Goal: Information Seeking & Learning: Check status

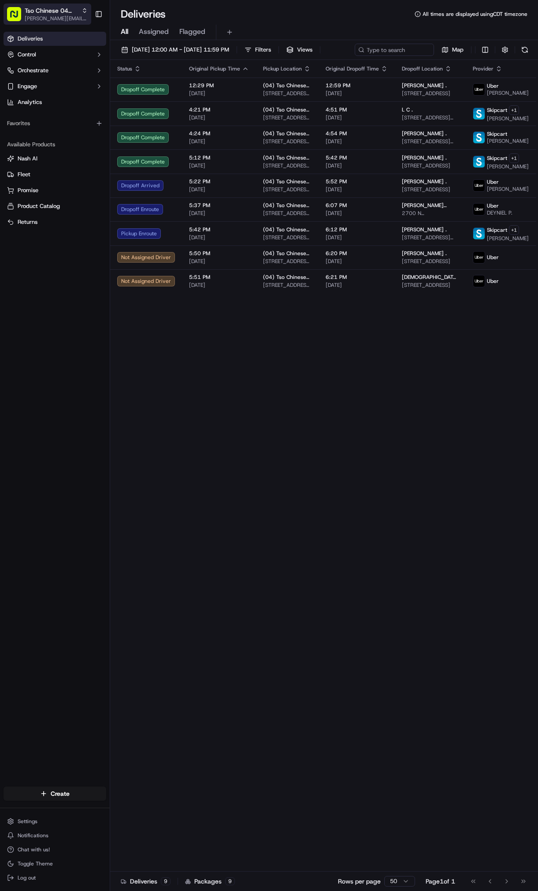
click at [79, 19] on span "[PERSON_NAME][EMAIL_ADDRESS][DOMAIN_NAME]" at bounding box center [56, 18] width 63 height 7
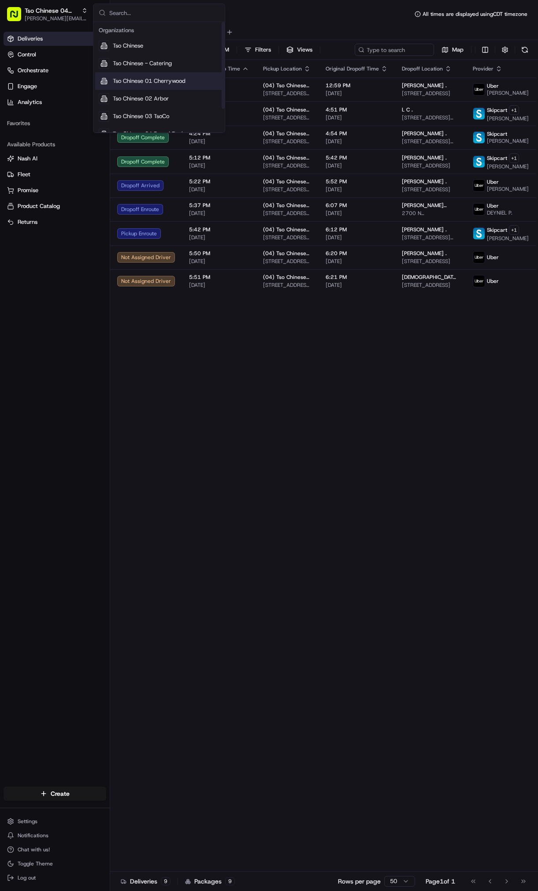
click at [174, 81] on span "Tso Chinese 01 Cherrywood" at bounding box center [149, 81] width 73 height 8
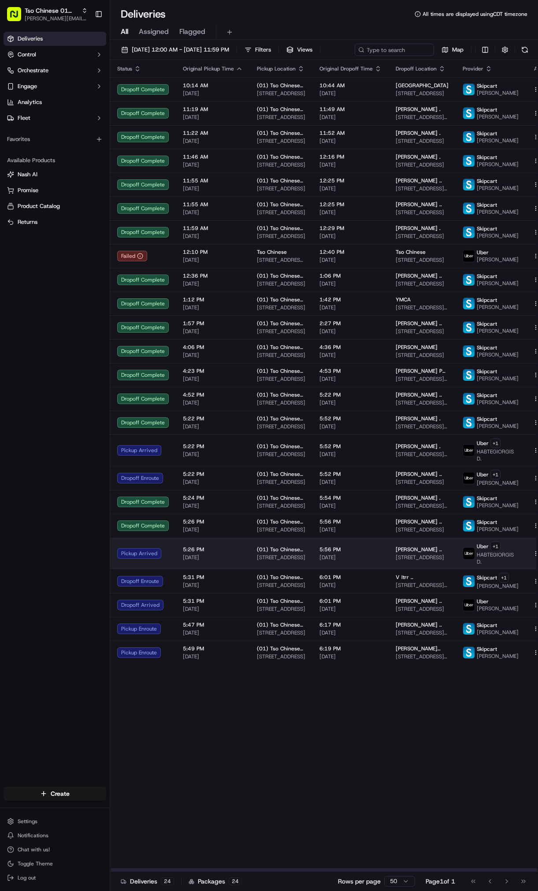
click at [409, 553] on span "[PERSON_NAME] .." at bounding box center [419, 549] width 46 height 7
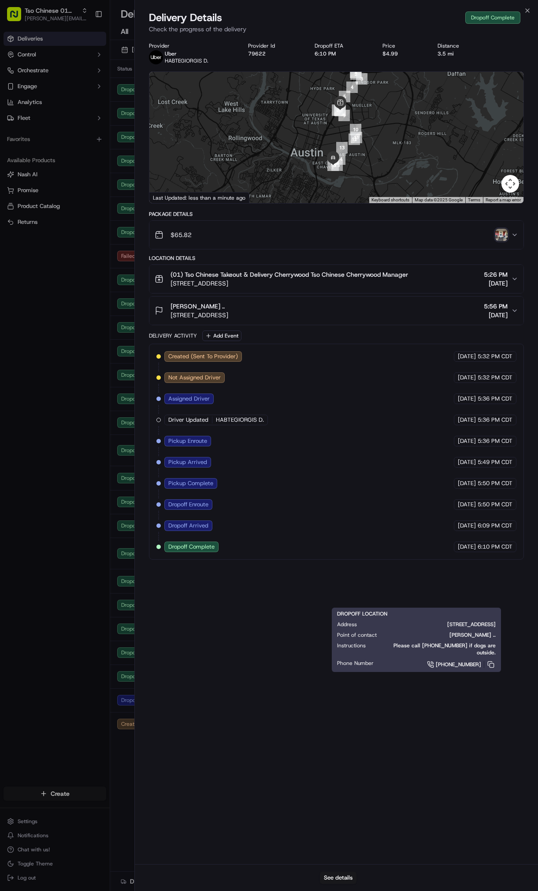
click at [60, 8] on body "Tso Chinese 01 Cherrywood [PERSON_NAME][EMAIL_ADDRESS][DOMAIN_NAME] Toggle Side…" at bounding box center [269, 445] width 538 height 891
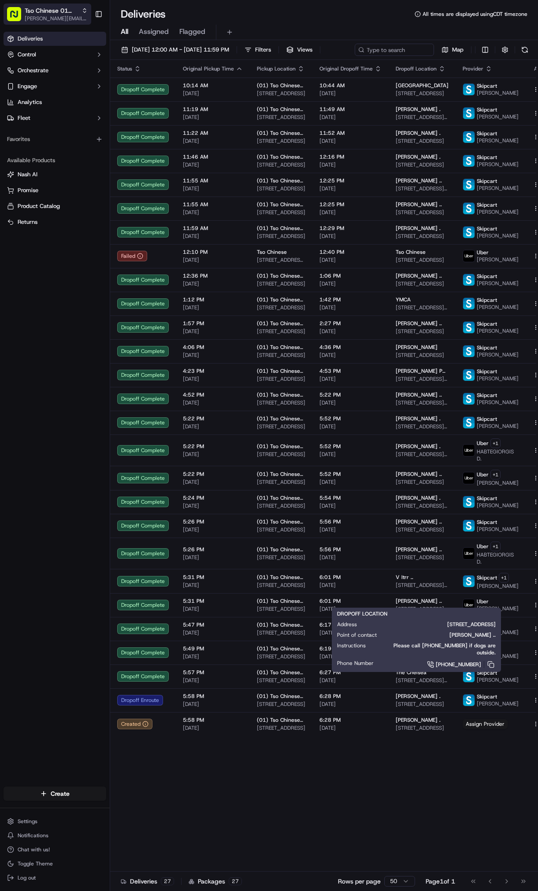
click at [57, 17] on span "[PERSON_NAME][EMAIL_ADDRESS][DOMAIN_NAME]" at bounding box center [56, 18] width 63 height 7
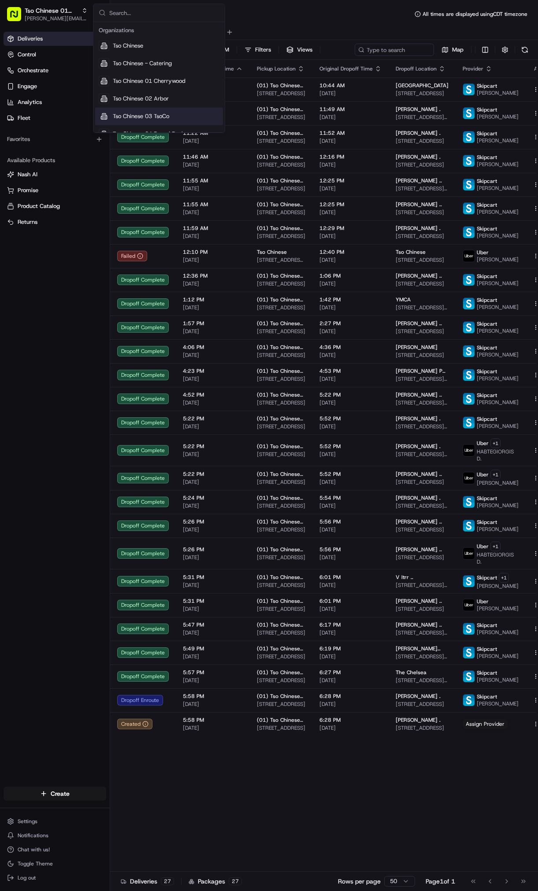
click at [55, 551] on div "Deliveries Control Orchestrate Engage Analytics Fleet Favorites Available Produ…" at bounding box center [55, 403] width 110 height 751
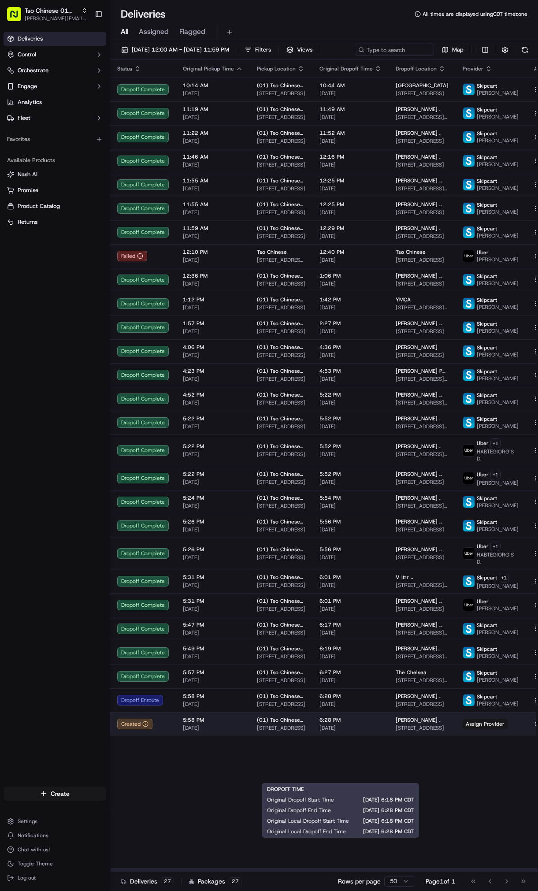
click at [375, 731] on span "[DATE]" at bounding box center [350, 727] width 62 height 7
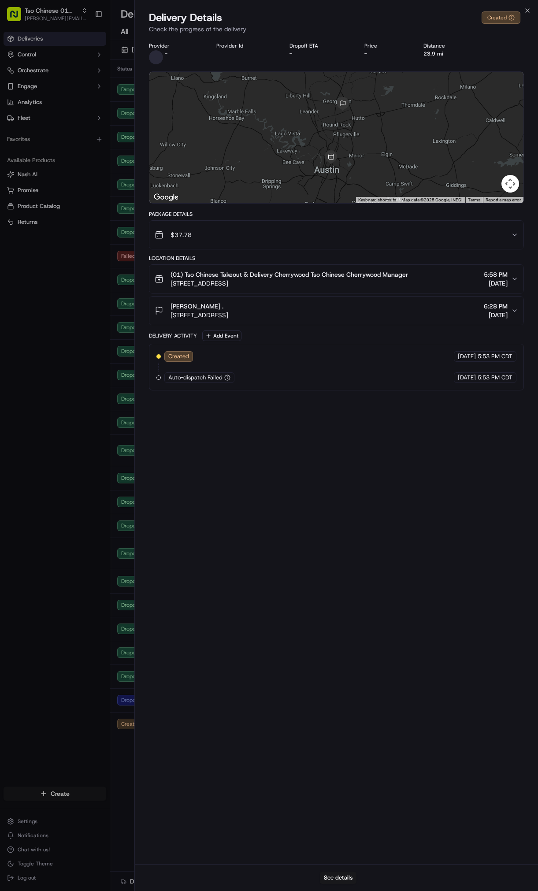
click at [53, 504] on body "Tso Chinese 01 Cherrywood [PERSON_NAME][EMAIL_ADDRESS][DOMAIN_NAME] Toggle Side…" at bounding box center [269, 445] width 538 height 891
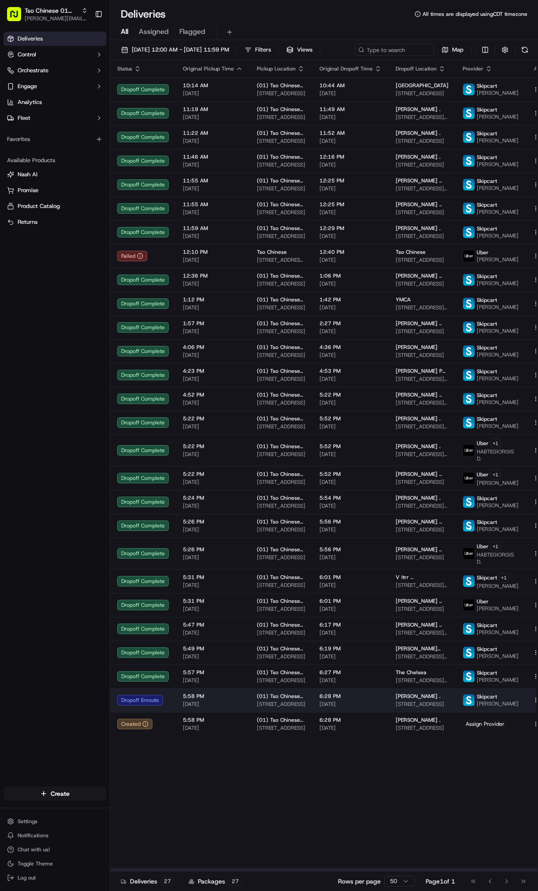
click at [312, 712] on td "6:28 PM [DATE]" at bounding box center [350, 700] width 76 height 24
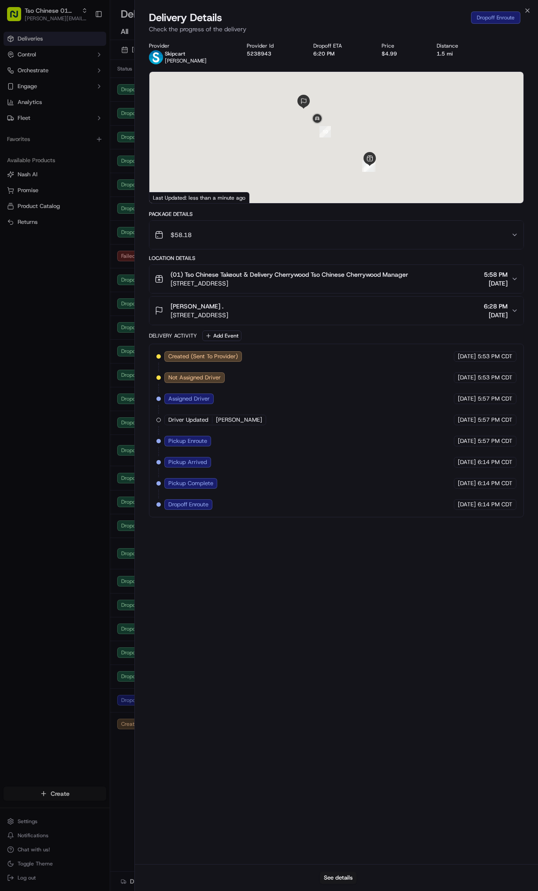
drag, startPoint x: 157, startPoint y: 716, endPoint x: 141, endPoint y: 708, distance: 18.5
click at [155, 716] on div "Provider Skipcart [PERSON_NAME] Provider Id 5238943 Dropoff ETA 6:20 PM Price $…" at bounding box center [336, 450] width 403 height 827
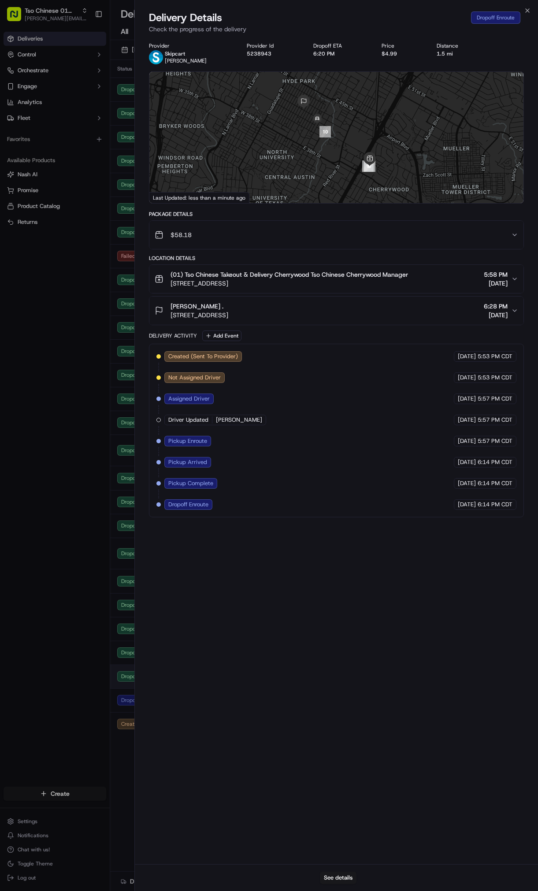
click at [107, 715] on body "Tso Chinese 01 Cherrywood [PERSON_NAME][EMAIL_ADDRESS][DOMAIN_NAME] Toggle Side…" at bounding box center [269, 445] width 538 height 891
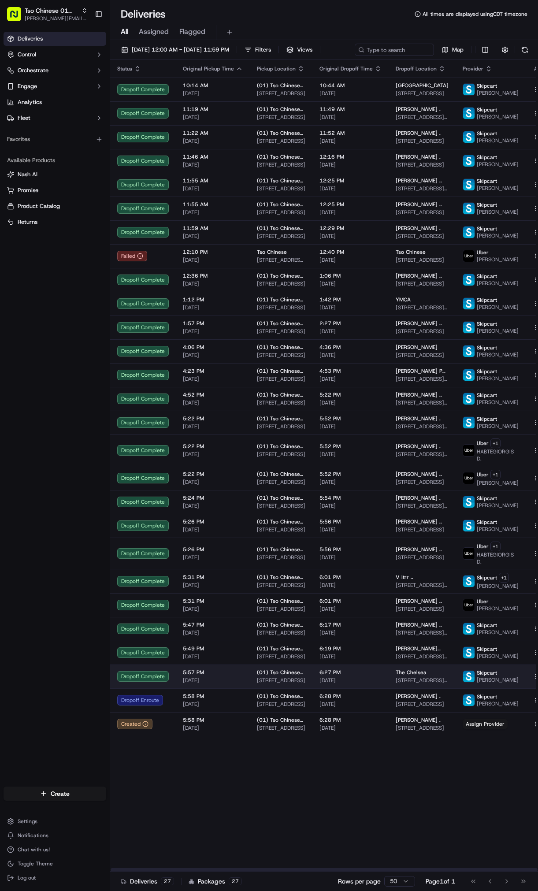
click at [141, 681] on div "Dropoff Complete" at bounding box center [143, 676] width 52 height 11
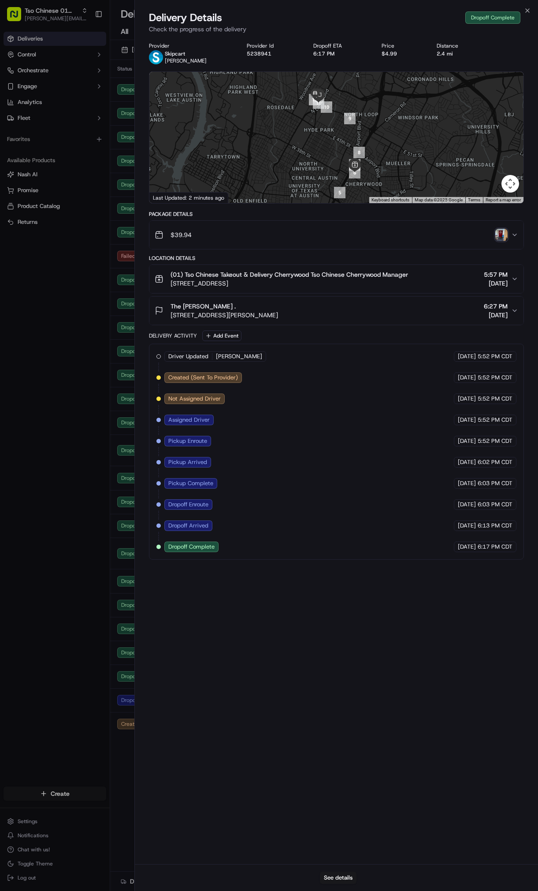
click at [49, 670] on body "Tso Chinese 01 Cherrywood [PERSON_NAME][EMAIL_ADDRESS][DOMAIN_NAME] Toggle Side…" at bounding box center [269, 445] width 538 height 891
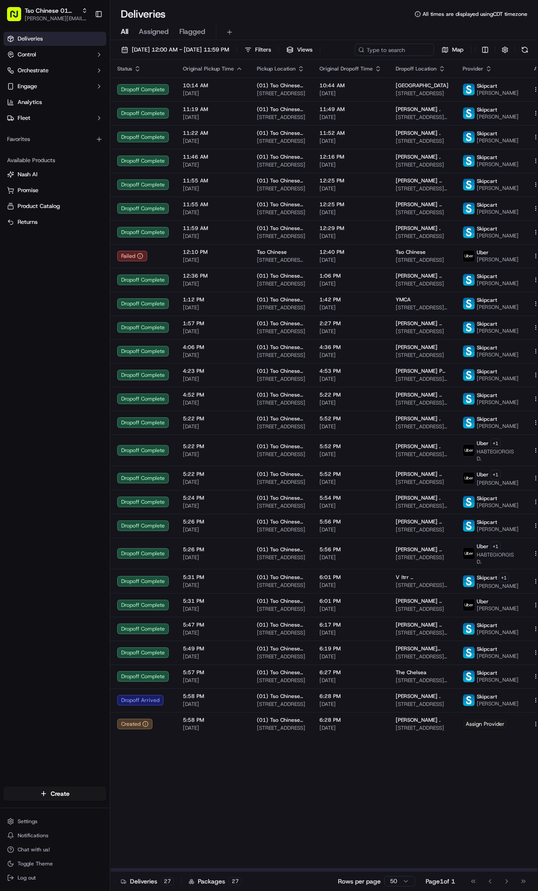
drag, startPoint x: 482, startPoint y: 816, endPoint x: 483, endPoint y: 795, distance: 21.2
click at [482, 808] on div "Status Original Pickup Time Pickup Location Original Dropoff Time Dropoff Locat…" at bounding box center [334, 465] width 448 height 811
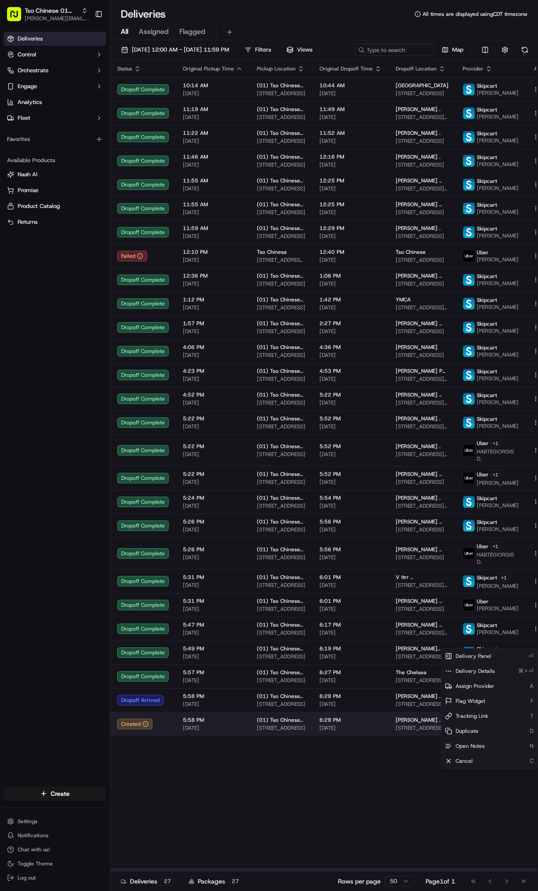
click at [522, 776] on html "Tso Chinese 01 Cherrywood [PERSON_NAME][EMAIL_ADDRESS][DOMAIN_NAME] Toggle Side…" at bounding box center [269, 445] width 538 height 891
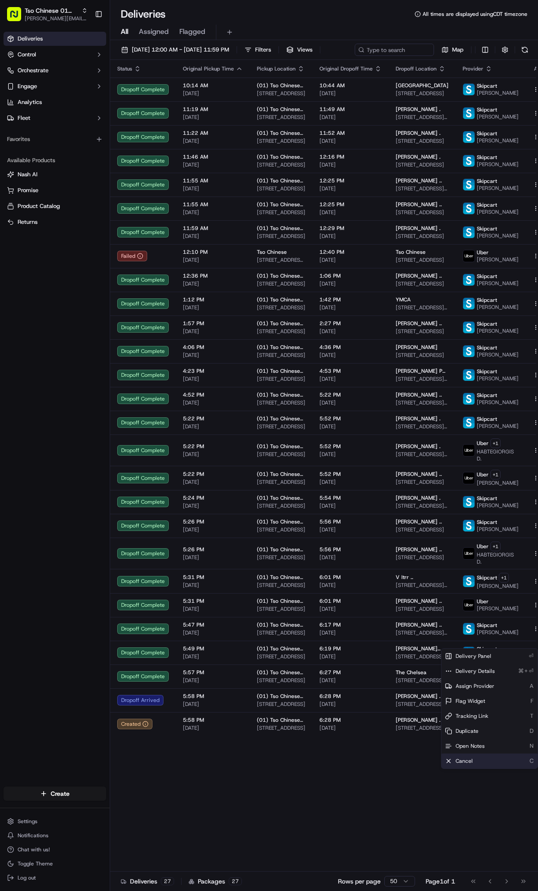
click at [500, 765] on div "Cancel C" at bounding box center [489, 760] width 96 height 15
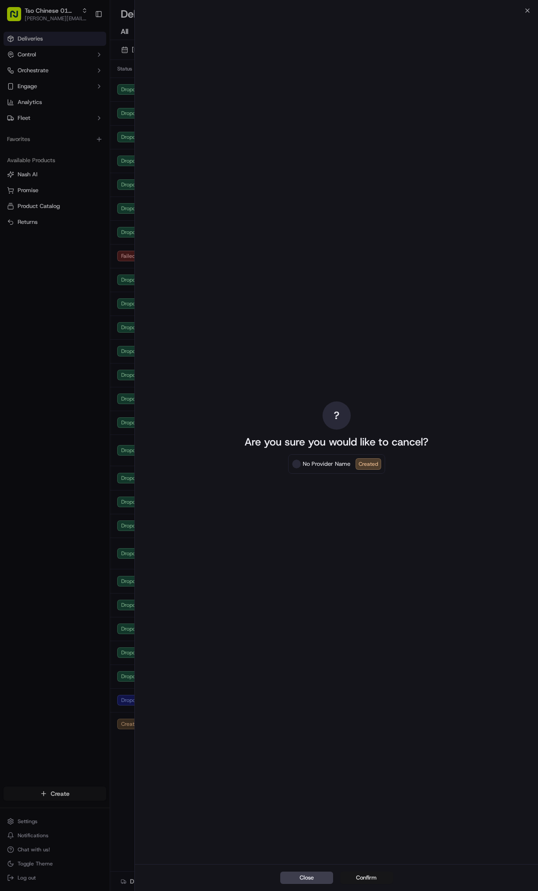
click at [364, 877] on button "Confirm" at bounding box center [366, 877] width 53 height 12
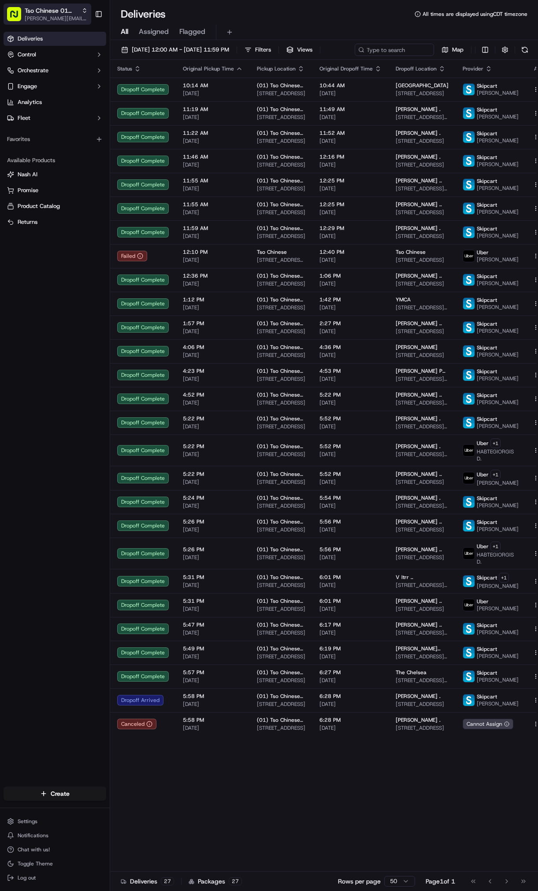
click at [65, 5] on button "Tso Chinese 01 Cherrywood [PERSON_NAME][EMAIL_ADDRESS][DOMAIN_NAME]" at bounding box center [48, 14] width 88 height 21
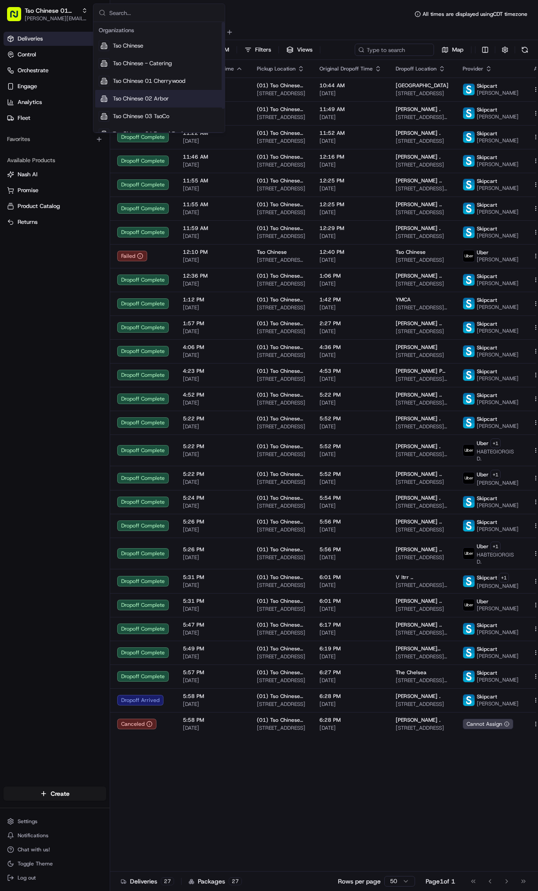
click at [147, 91] on div "Tso Chinese 02 Arbor" at bounding box center [159, 99] width 128 height 18
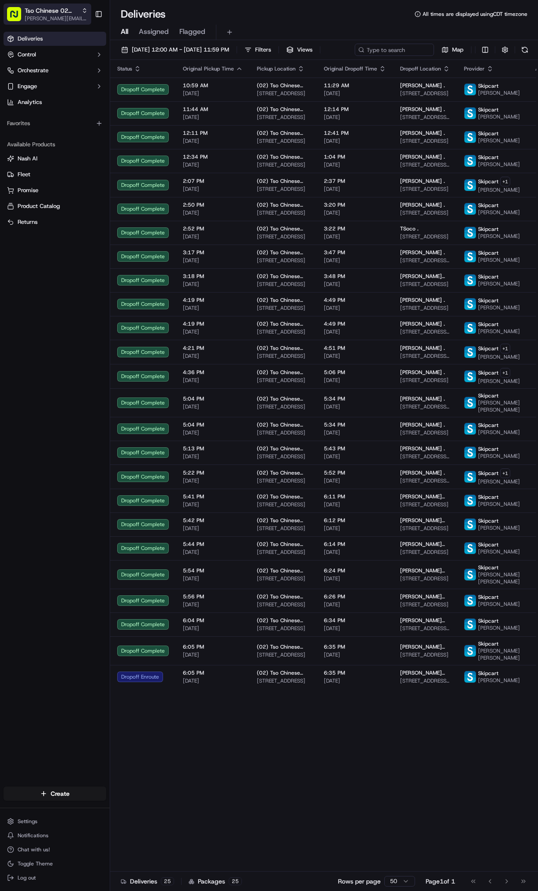
drag, startPoint x: 59, startPoint y: 25, endPoint x: 58, endPoint y: 18, distance: 7.1
click at [57, 21] on div "Tso Chinese 02 Arbor [PERSON_NAME][EMAIL_ADDRESS][DOMAIN_NAME] Toggle Sidebar" at bounding box center [55, 14] width 110 height 28
click at [59, 17] on span "[PERSON_NAME][EMAIL_ADDRESS][DOMAIN_NAME]" at bounding box center [56, 18] width 63 height 7
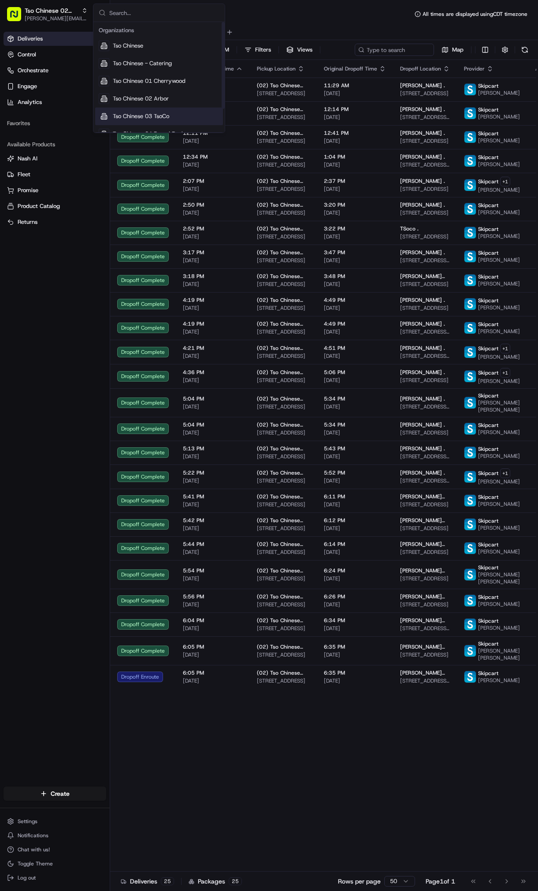
click at [183, 108] on div "Tso Chinese 03 TsoCo" at bounding box center [159, 116] width 128 height 18
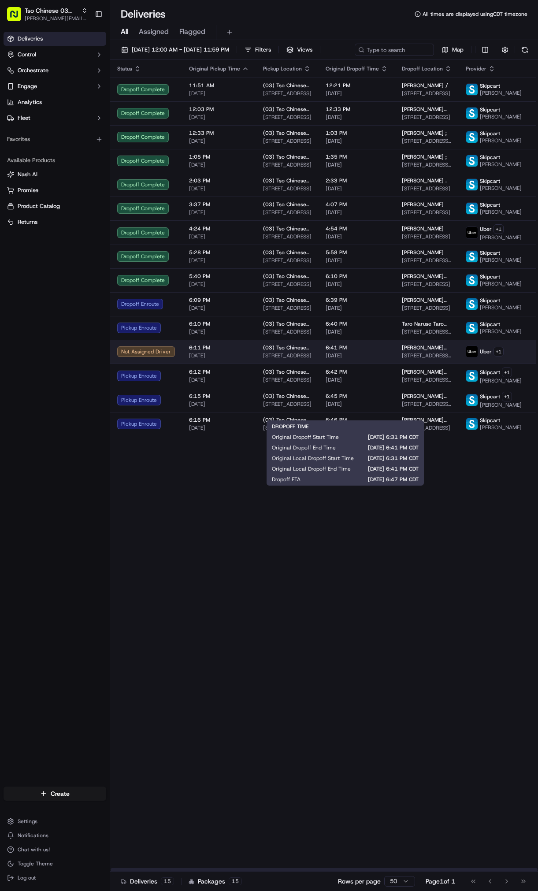
click at [376, 359] on span "[DATE]" at bounding box center [357, 355] width 62 height 7
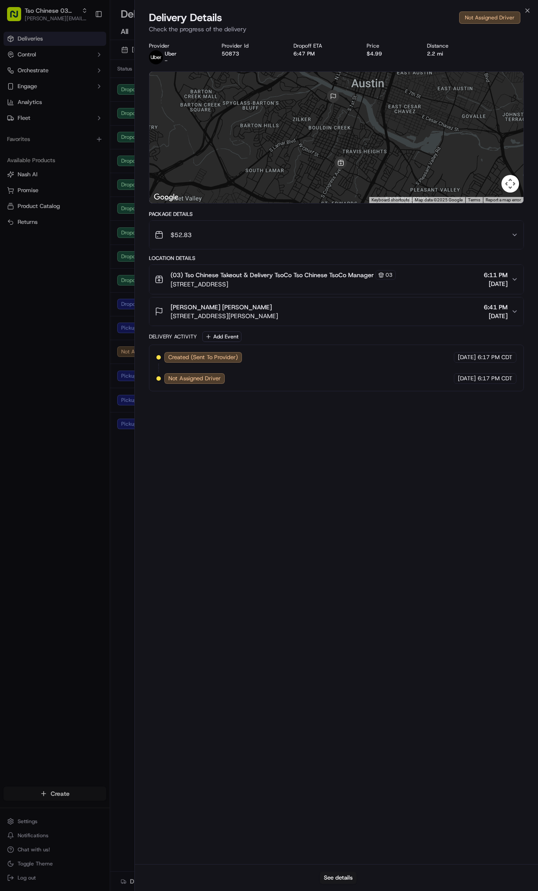
click at [90, 381] on body "Tso Chinese 03 TsoCo [PERSON_NAME][EMAIL_ADDRESS][DOMAIN_NAME] Toggle Sidebar D…" at bounding box center [269, 445] width 538 height 891
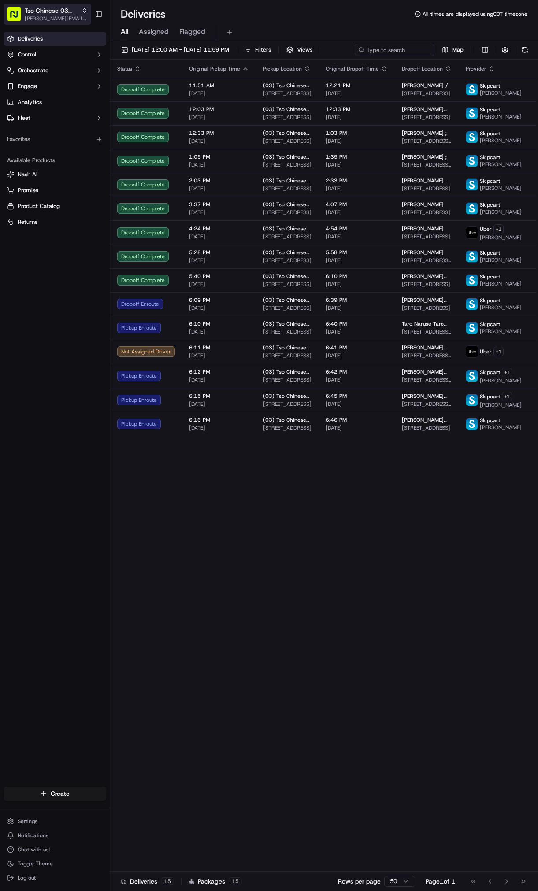
click at [67, 14] on span "Tso Chinese 03 TsoCo" at bounding box center [51, 10] width 53 height 9
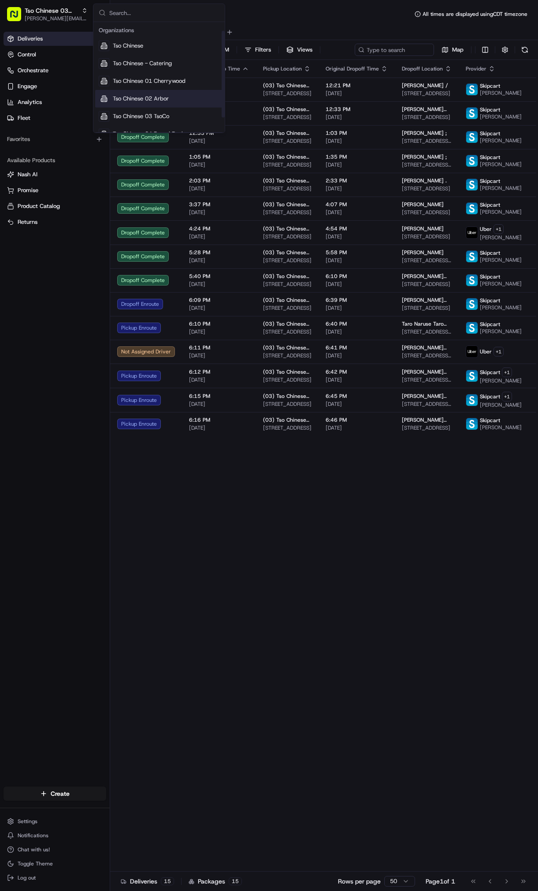
scroll to position [30, 0]
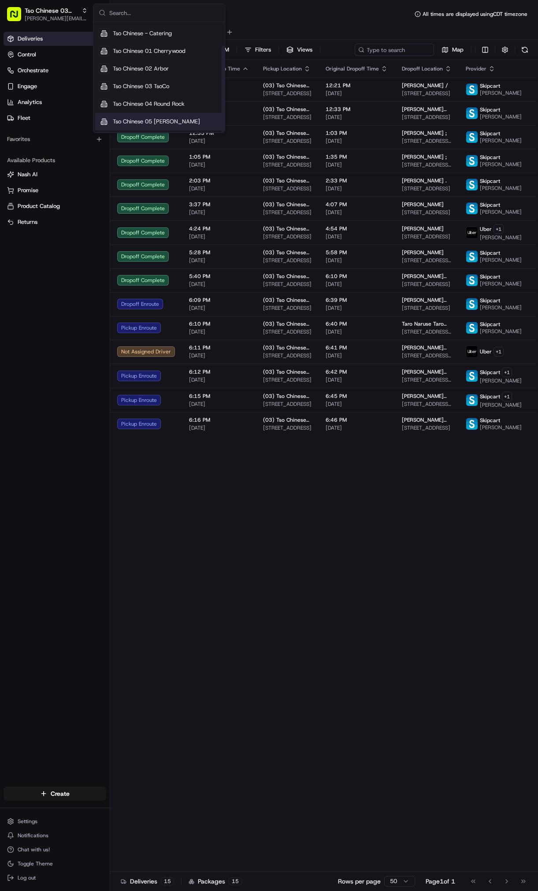
click at [156, 119] on span "Tso Chinese 05 [PERSON_NAME]" at bounding box center [156, 122] width 87 height 8
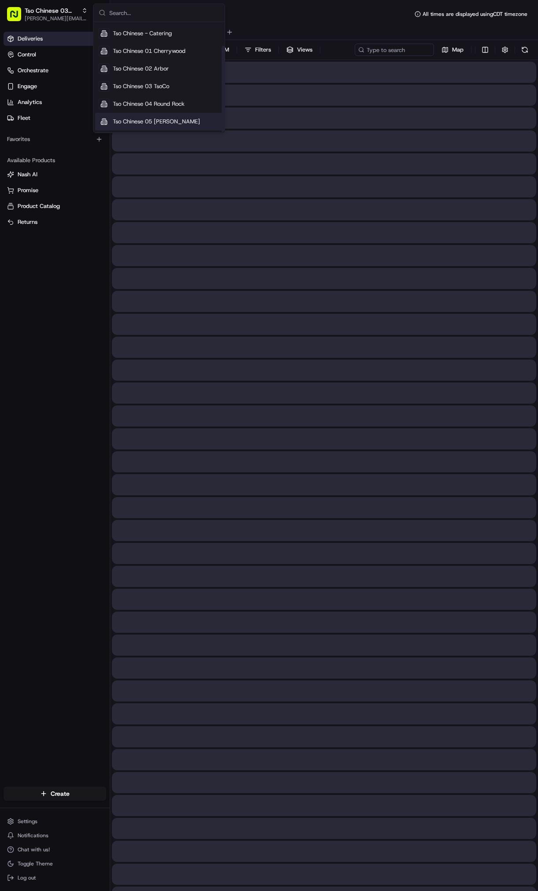
scroll to position [0, 0]
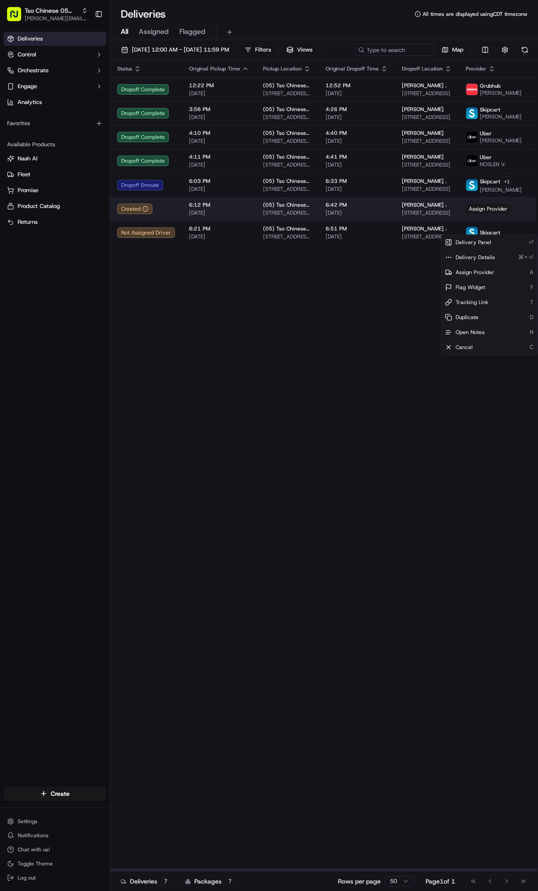
click at [524, 230] on html "Tso Chinese 05 Menchaca [EMAIL_ADDRESS][DOMAIN_NAME] Toggle Sidebar Deliveries …" at bounding box center [269, 445] width 538 height 891
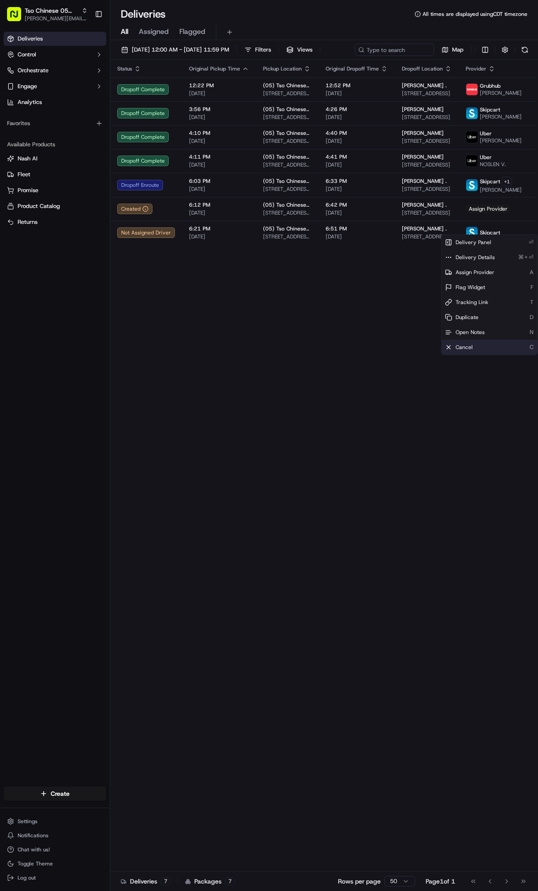
click at [472, 345] on span "Cancel" at bounding box center [463, 347] width 17 height 7
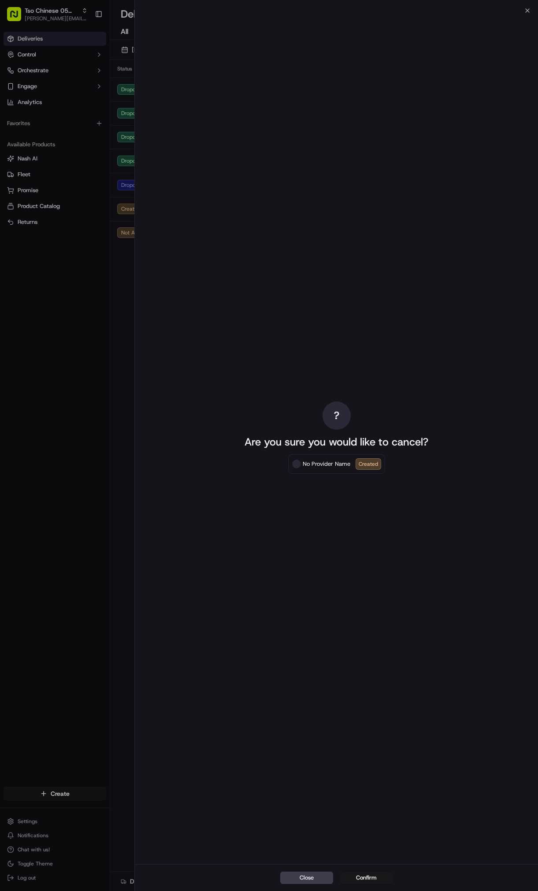
click at [377, 884] on div "Close Confirm" at bounding box center [336, 877] width 403 height 27
click at [375, 884] on div "Close Confirm" at bounding box center [336, 877] width 403 height 27
drag, startPoint x: 370, startPoint y: 880, endPoint x: 360, endPoint y: 874, distance: 11.5
click at [369, 880] on button "Confirm" at bounding box center [366, 877] width 53 height 12
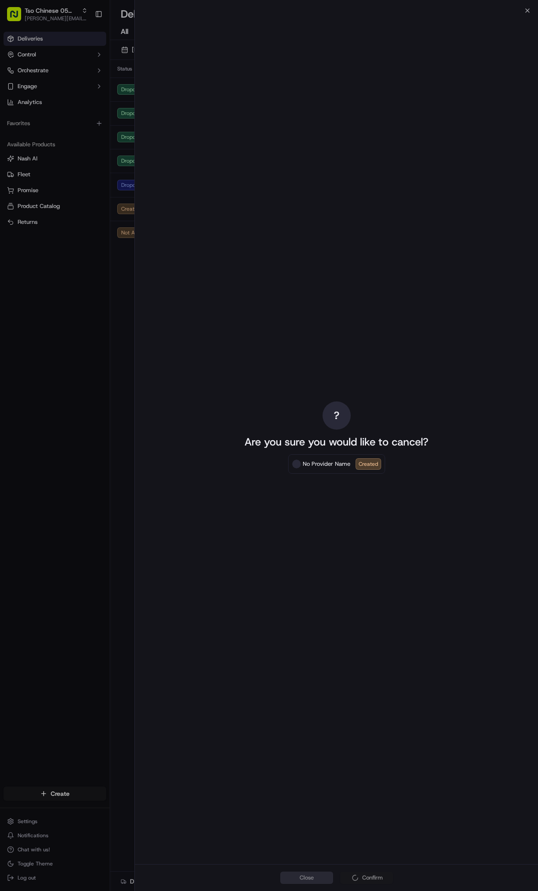
click at [360, 874] on div "Close Confirm" at bounding box center [336, 877] width 403 height 27
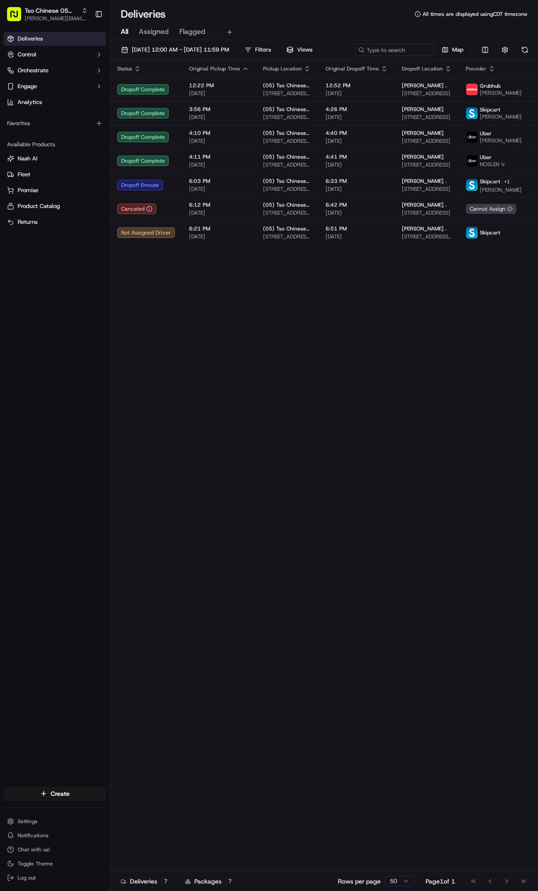
click at [84, 432] on div "Deliveries Control Orchestrate Engage Analytics Favorites Available Products [P…" at bounding box center [55, 403] width 110 height 751
click at [50, 7] on span "Tso Chinese 05 [PERSON_NAME]" at bounding box center [51, 10] width 53 height 9
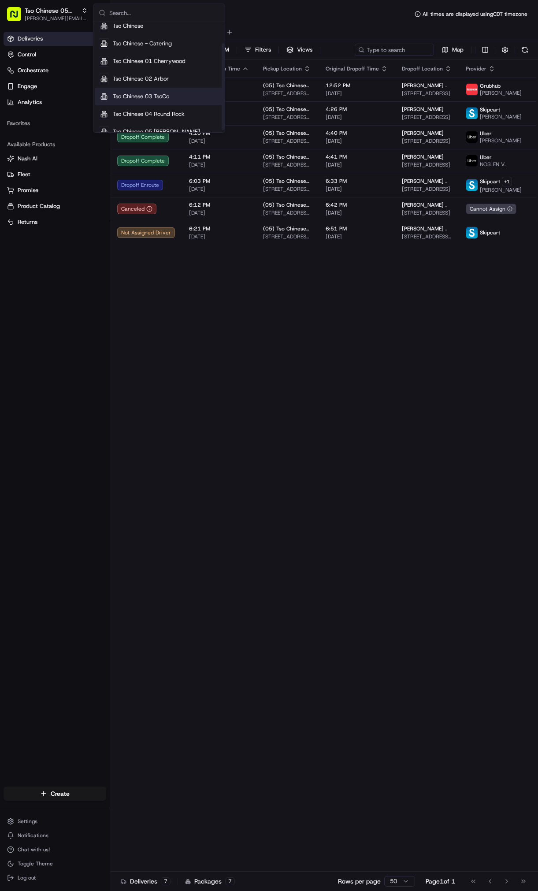
scroll to position [30, 0]
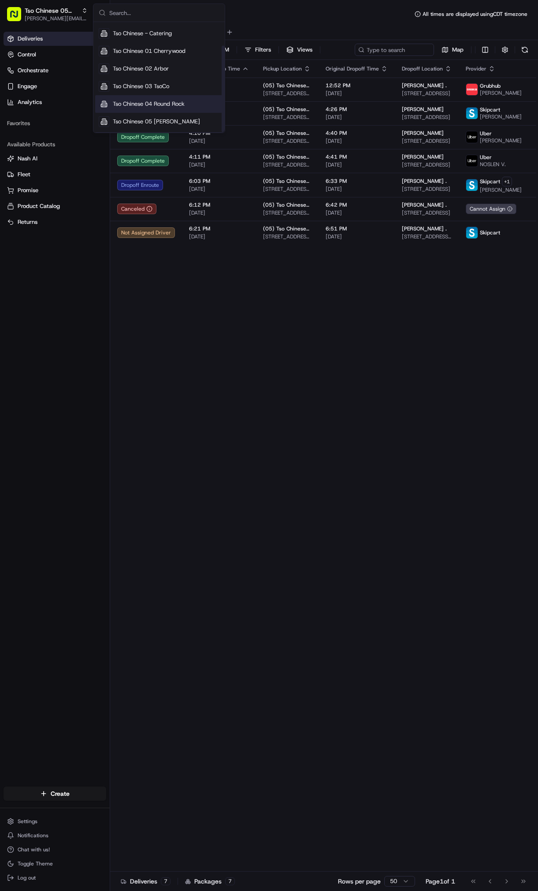
click at [178, 104] on span "Tso Chinese 04 Round Rock" at bounding box center [149, 104] width 72 height 8
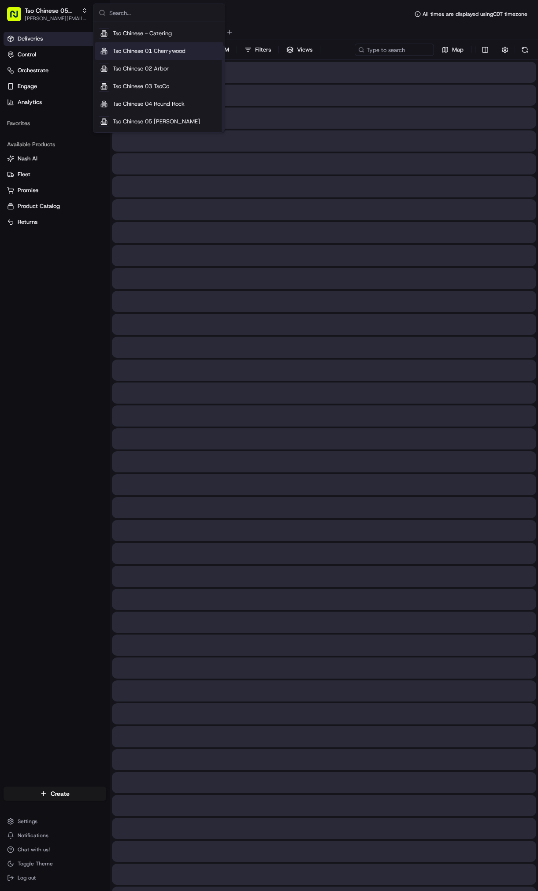
scroll to position [0, 0]
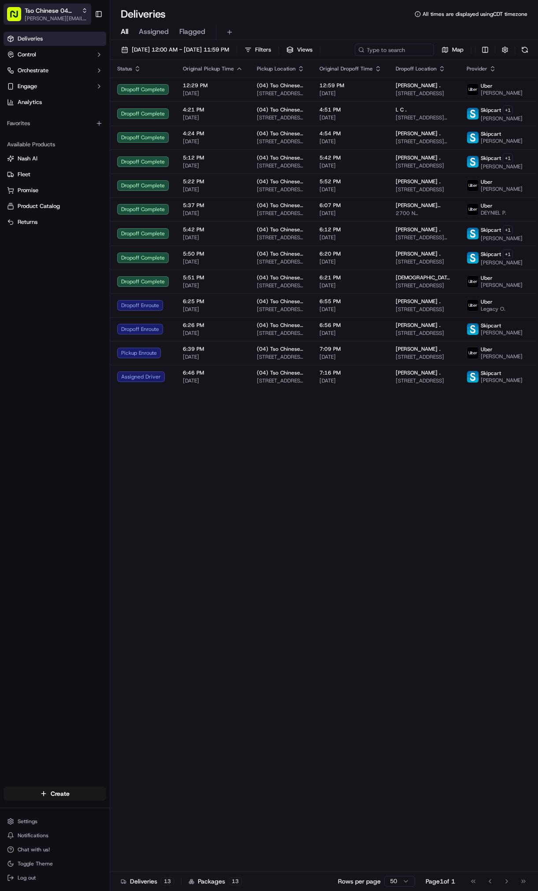
click at [67, 19] on span "[PERSON_NAME][EMAIL_ADDRESS][DOMAIN_NAME]" at bounding box center [56, 18] width 63 height 7
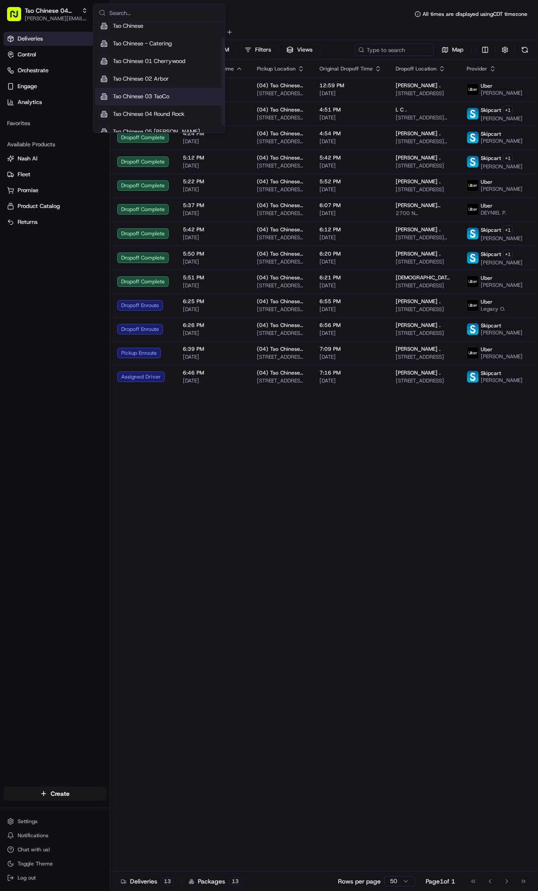
scroll to position [20, 0]
click at [178, 101] on div "Tso Chinese 03 TsoCo" at bounding box center [159, 96] width 128 height 18
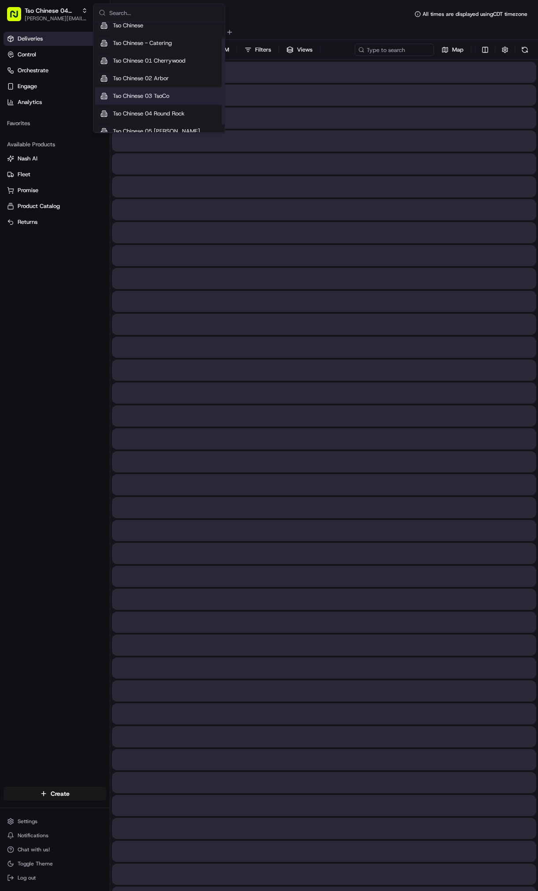
scroll to position [0, 0]
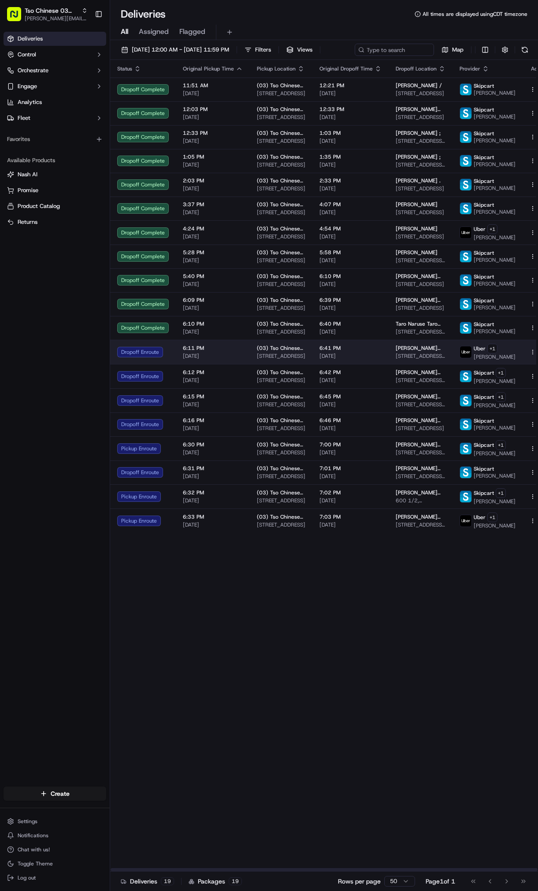
click at [235, 364] on td "6:11 PM [DATE]" at bounding box center [213, 352] width 74 height 24
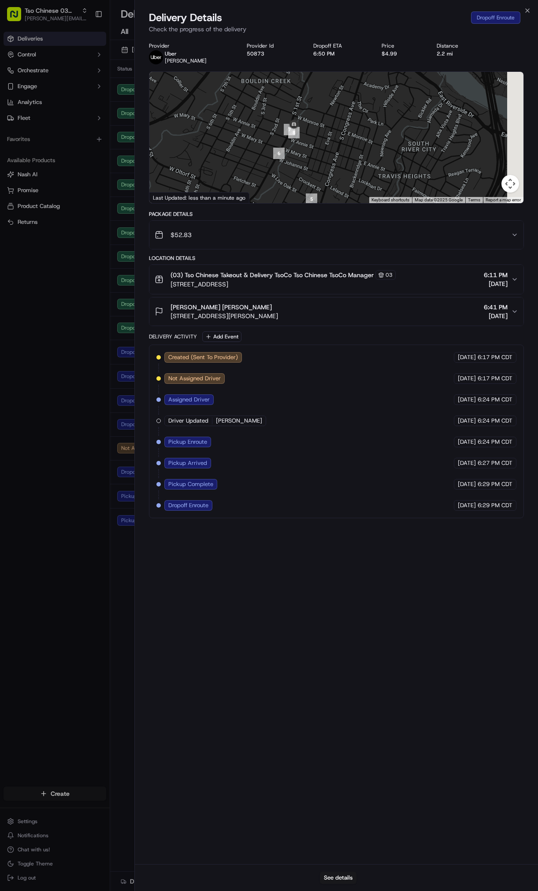
drag, startPoint x: 391, startPoint y: 124, endPoint x: 333, endPoint y: 122, distance: 58.2
click at [337, 137] on div at bounding box center [336, 137] width 374 height 131
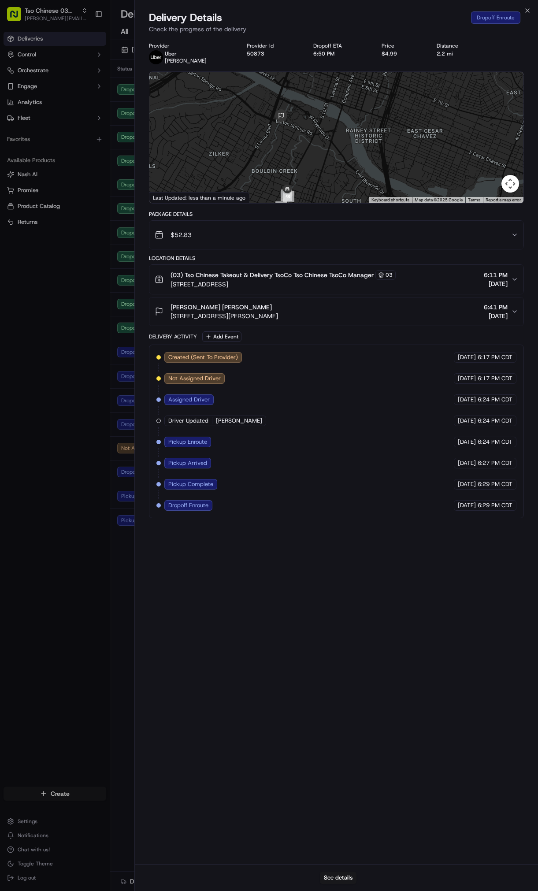
drag, startPoint x: 365, startPoint y: 137, endPoint x: 345, endPoint y: 210, distance: 75.9
click at [345, 203] on div "1 2 3 4 5 6 7 8" at bounding box center [336, 137] width 374 height 131
drag, startPoint x: 133, startPoint y: 241, endPoint x: 123, endPoint y: 242, distance: 9.7
click at [132, 241] on body "Tso Chinese 03 TsoCo [PERSON_NAME][EMAIL_ADDRESS][DOMAIN_NAME] Toggle Sidebar D…" at bounding box center [269, 445] width 538 height 891
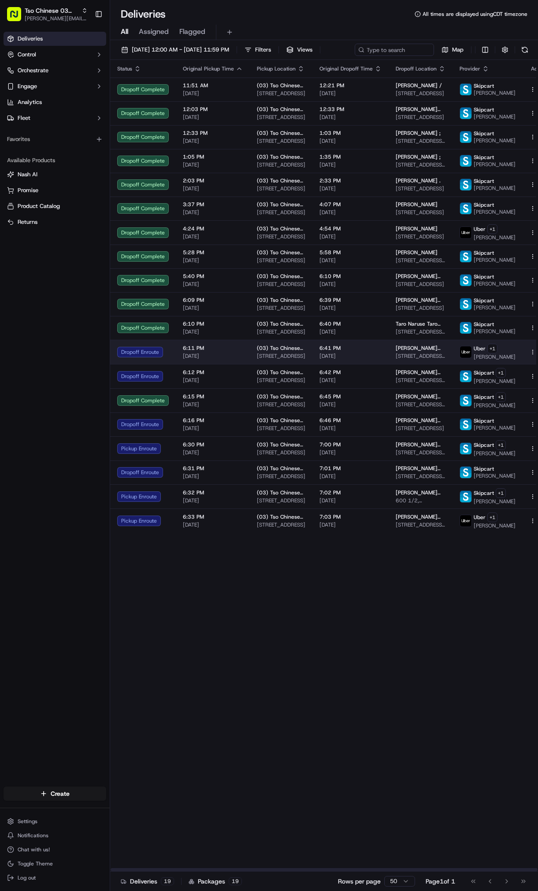
click at [307, 364] on td "(03) Tso Chinese Takeout & Delivery TsoCo [STREET_ADDRESS]" at bounding box center [281, 352] width 63 height 24
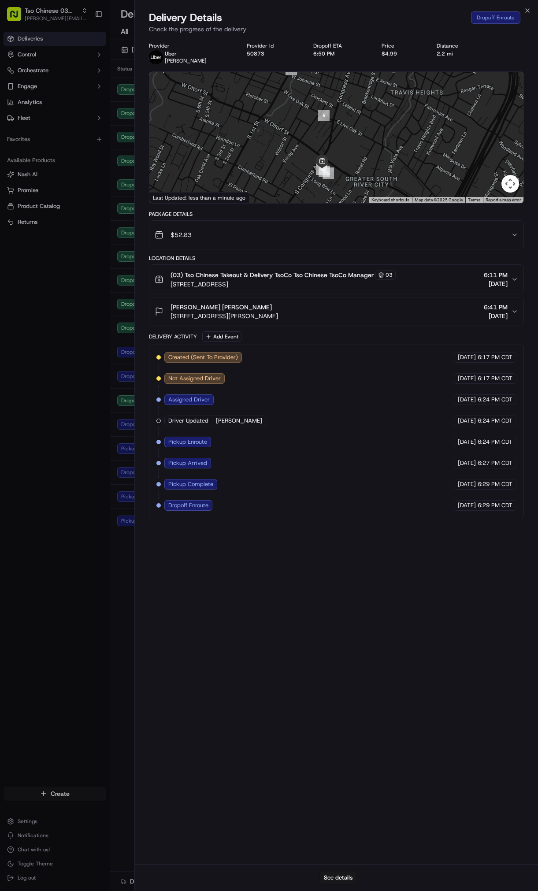
drag, startPoint x: 348, startPoint y: 175, endPoint x: 359, endPoint y: 159, distance: 19.8
click at [359, 159] on div at bounding box center [336, 137] width 374 height 131
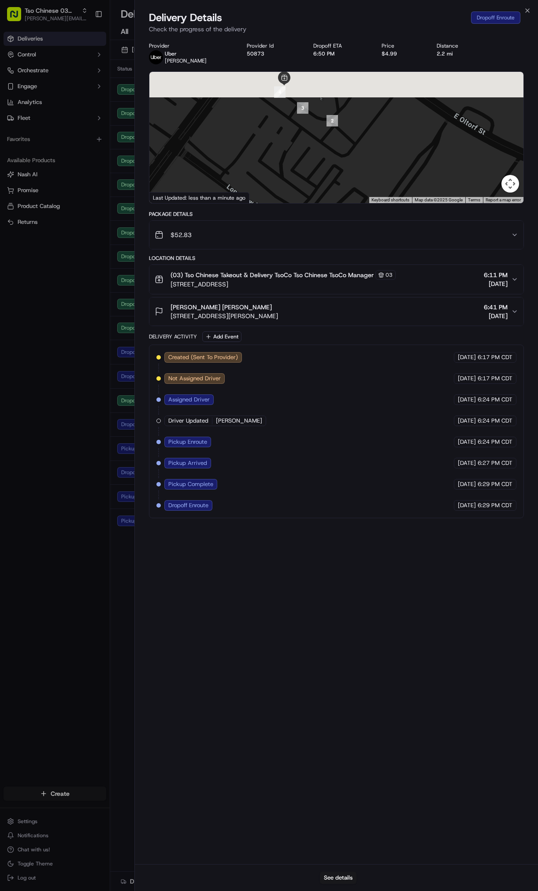
drag, startPoint x: 320, startPoint y: 136, endPoint x: 333, endPoint y: 229, distance: 94.3
click at [333, 203] on div "1 2 3 4 5 6 7 8 9" at bounding box center [336, 137] width 374 height 131
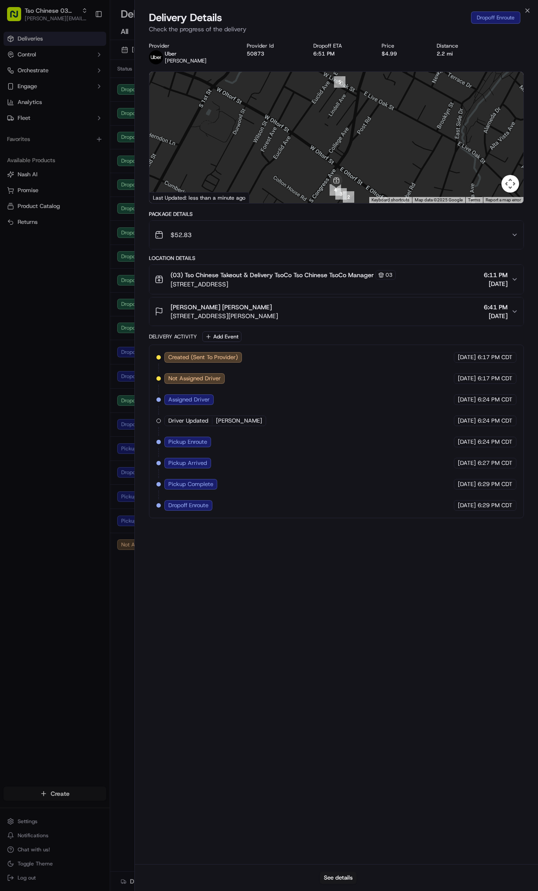
drag, startPoint x: 389, startPoint y: 130, endPoint x: 368, endPoint y: 199, distance: 71.9
click at [368, 199] on div "1 2 3 4 5 6 7 8 9 Keyboard shortcuts Map Data Map data ©2025 Google Map data ©2…" at bounding box center [336, 137] width 374 height 131
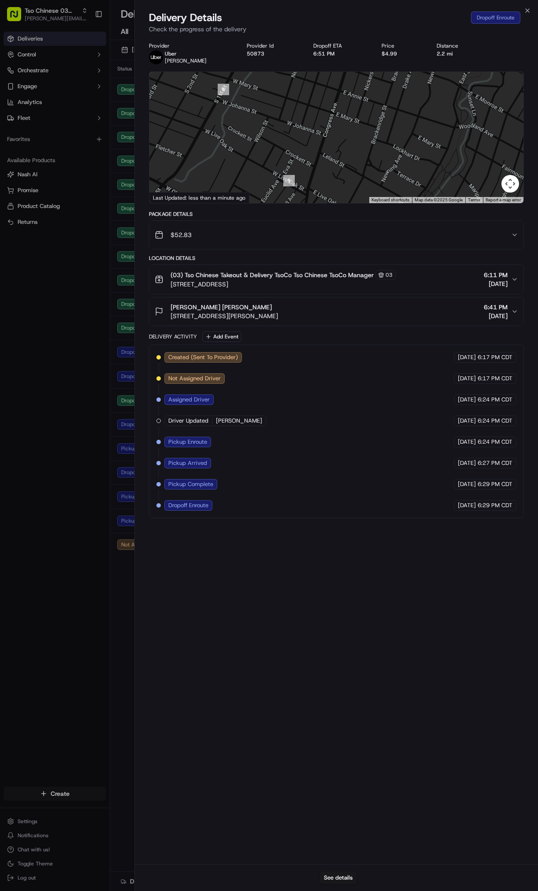
drag, startPoint x: 382, startPoint y: 122, endPoint x: 334, endPoint y: 212, distance: 102.5
click at [334, 203] on div "1 2 3 4 5 6 7 8 9" at bounding box center [336, 137] width 374 height 131
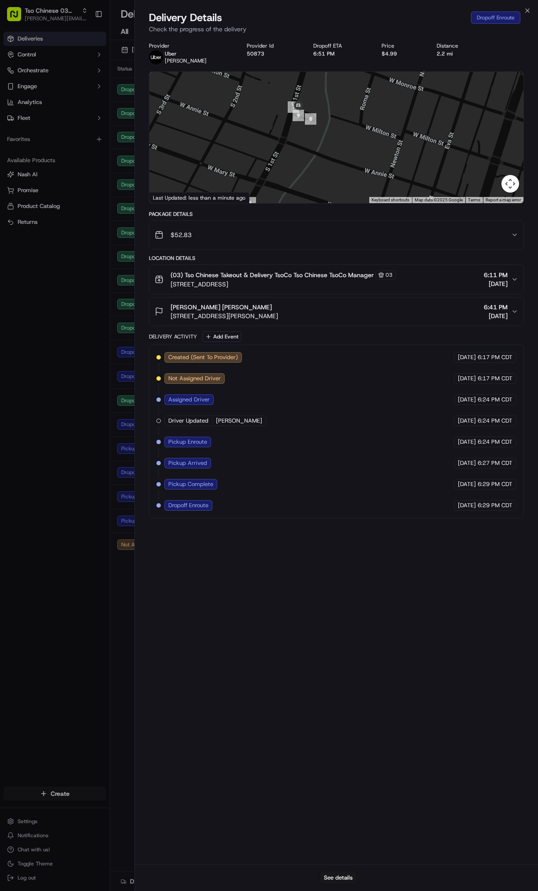
drag, startPoint x: 312, startPoint y: 102, endPoint x: 303, endPoint y: 192, distance: 90.4
click at [303, 192] on div at bounding box center [336, 137] width 374 height 131
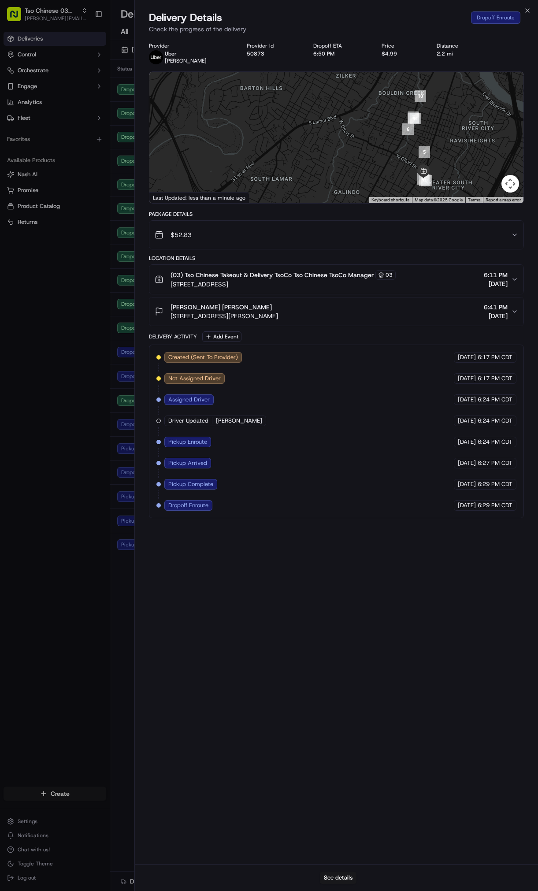
drag, startPoint x: 461, startPoint y: 106, endPoint x: 444, endPoint y: 136, distance: 34.8
click at [444, 136] on div at bounding box center [336, 137] width 374 height 131
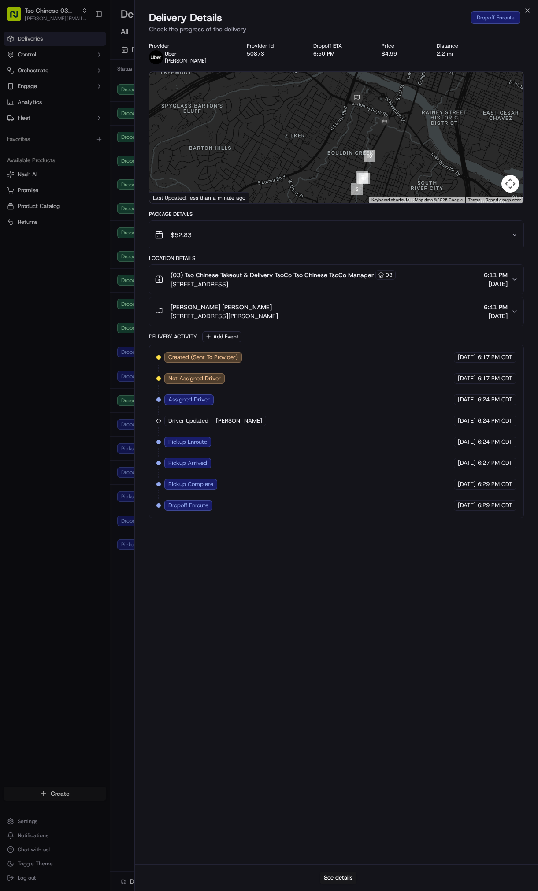
drag, startPoint x: 435, startPoint y: 130, endPoint x: 400, endPoint y: 164, distance: 48.6
click at [400, 164] on div at bounding box center [336, 137] width 374 height 131
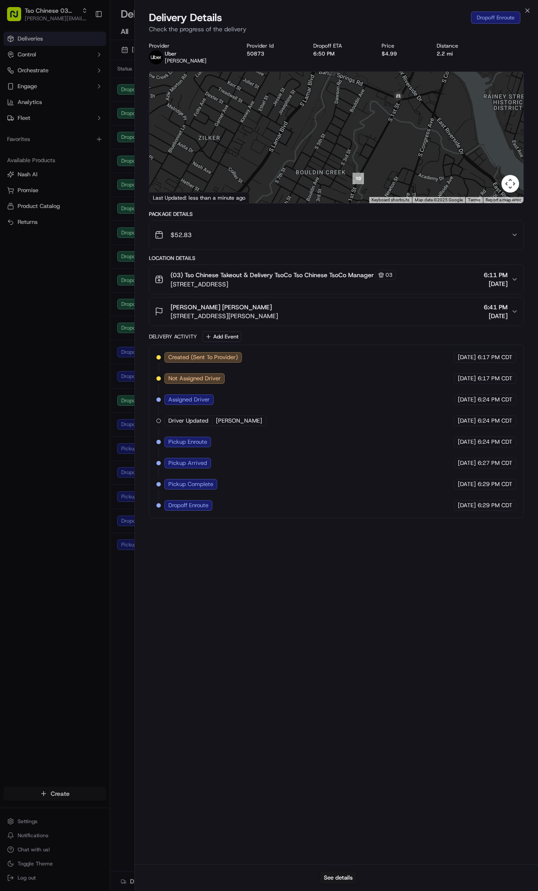
click at [69, 471] on body "Tso Chinese 03 TsoCo [PERSON_NAME][EMAIL_ADDRESS][DOMAIN_NAME] Toggle Sidebar D…" at bounding box center [269, 445] width 538 height 891
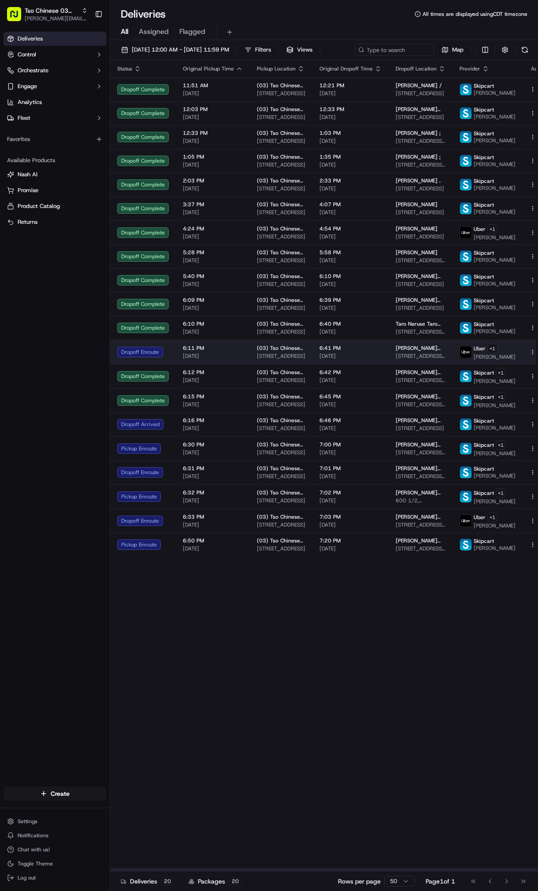
click at [257, 359] on span "[STREET_ADDRESS]" at bounding box center [281, 355] width 48 height 7
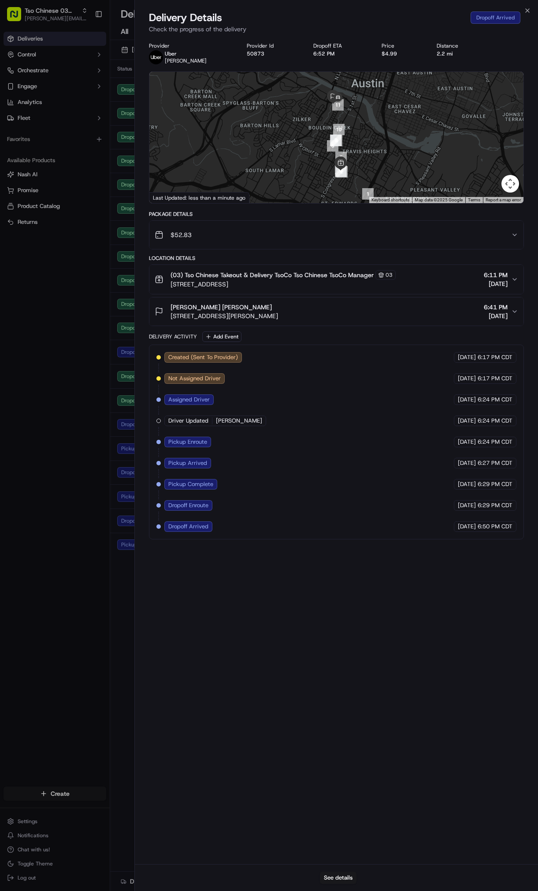
click at [104, 299] on body "Tso Chinese 03 TsoCo [PERSON_NAME][EMAIL_ADDRESS][DOMAIN_NAME] Toggle Sidebar D…" at bounding box center [269, 445] width 538 height 891
